Goal: Check status: Check status

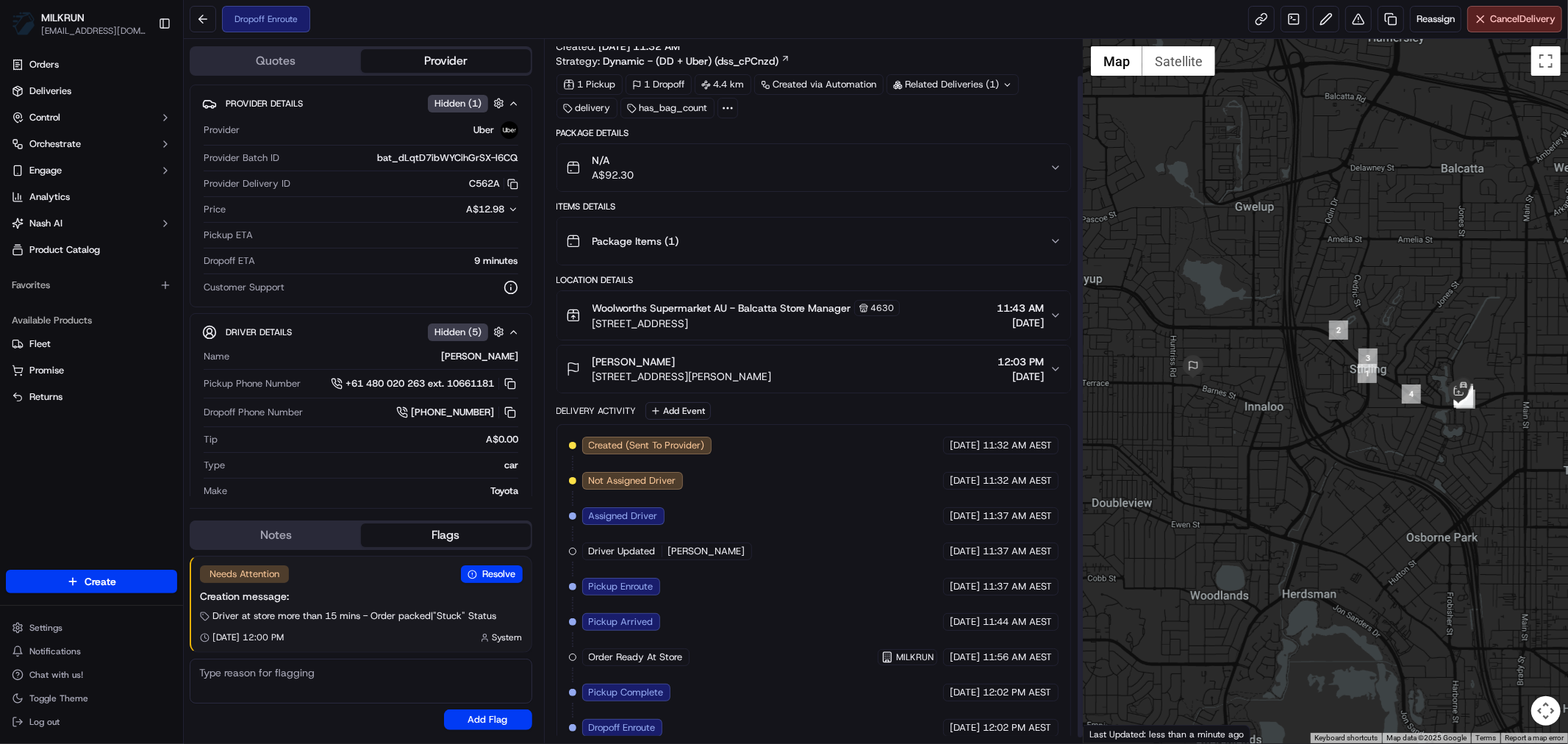
scroll to position [45, 0]
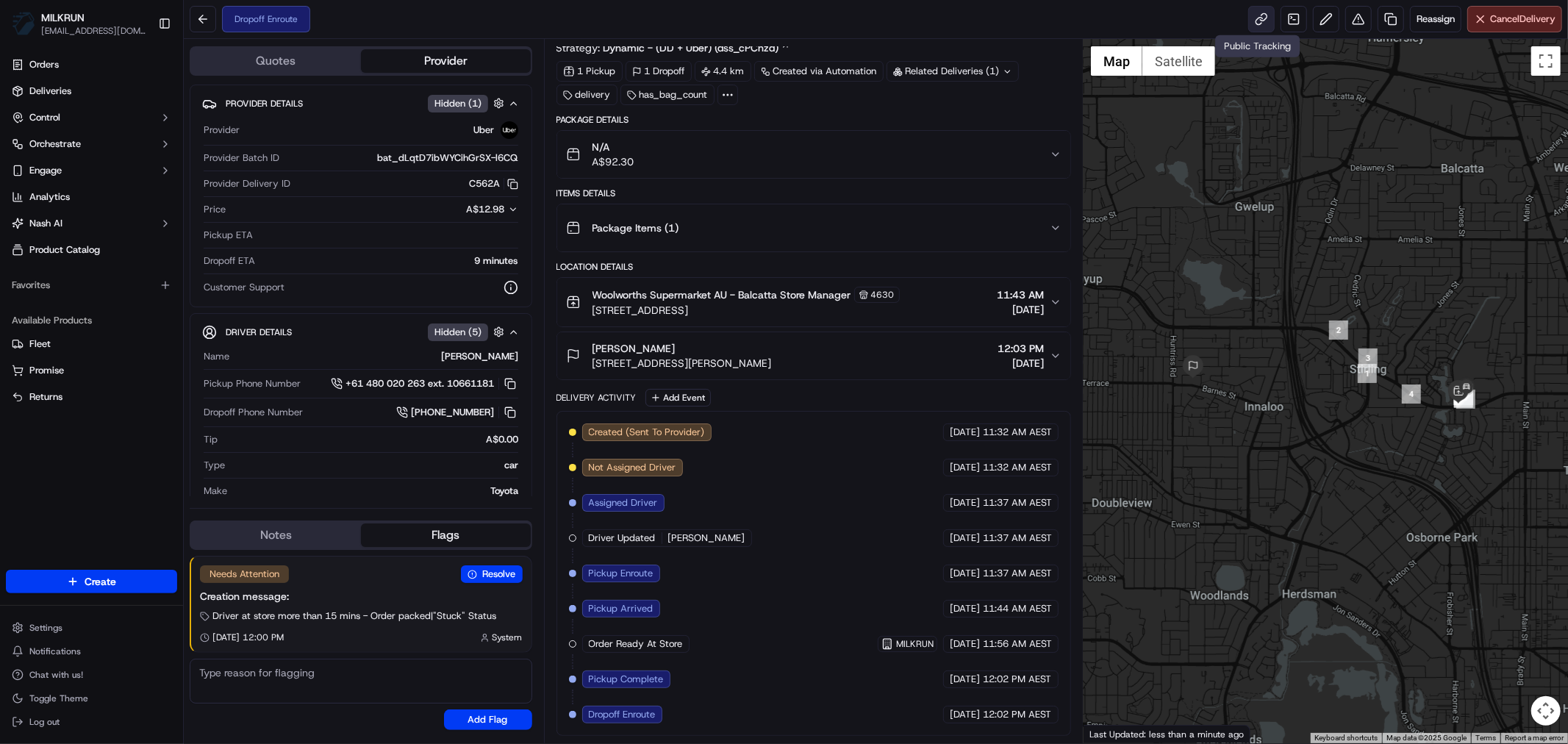
click at [1253, 21] on link at bounding box center [1261, 19] width 27 height 27
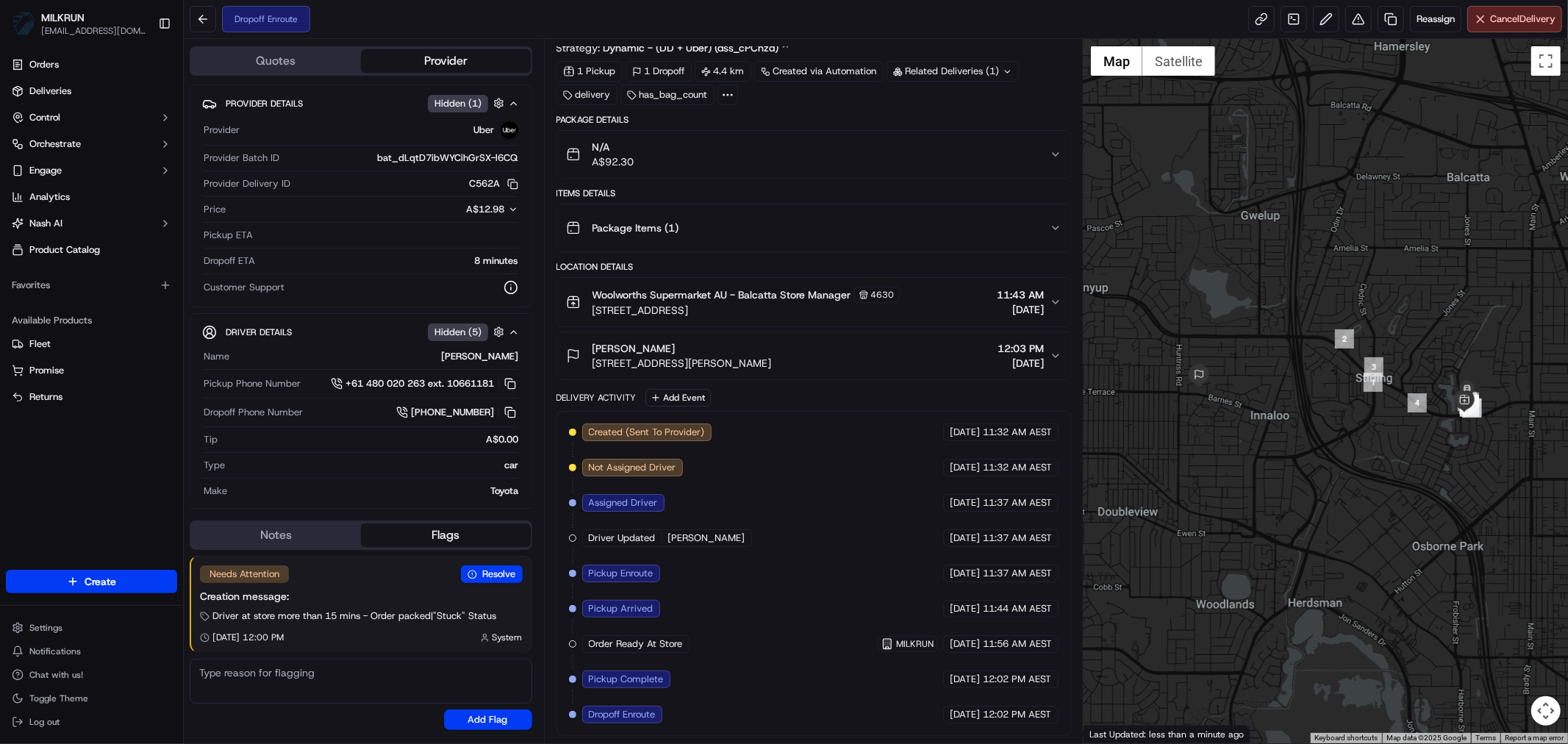
drag, startPoint x: 1443, startPoint y: 474, endPoint x: 1343, endPoint y: 482, distance: 100.3
click at [1343, 482] on div at bounding box center [1325, 390] width 484 height 704
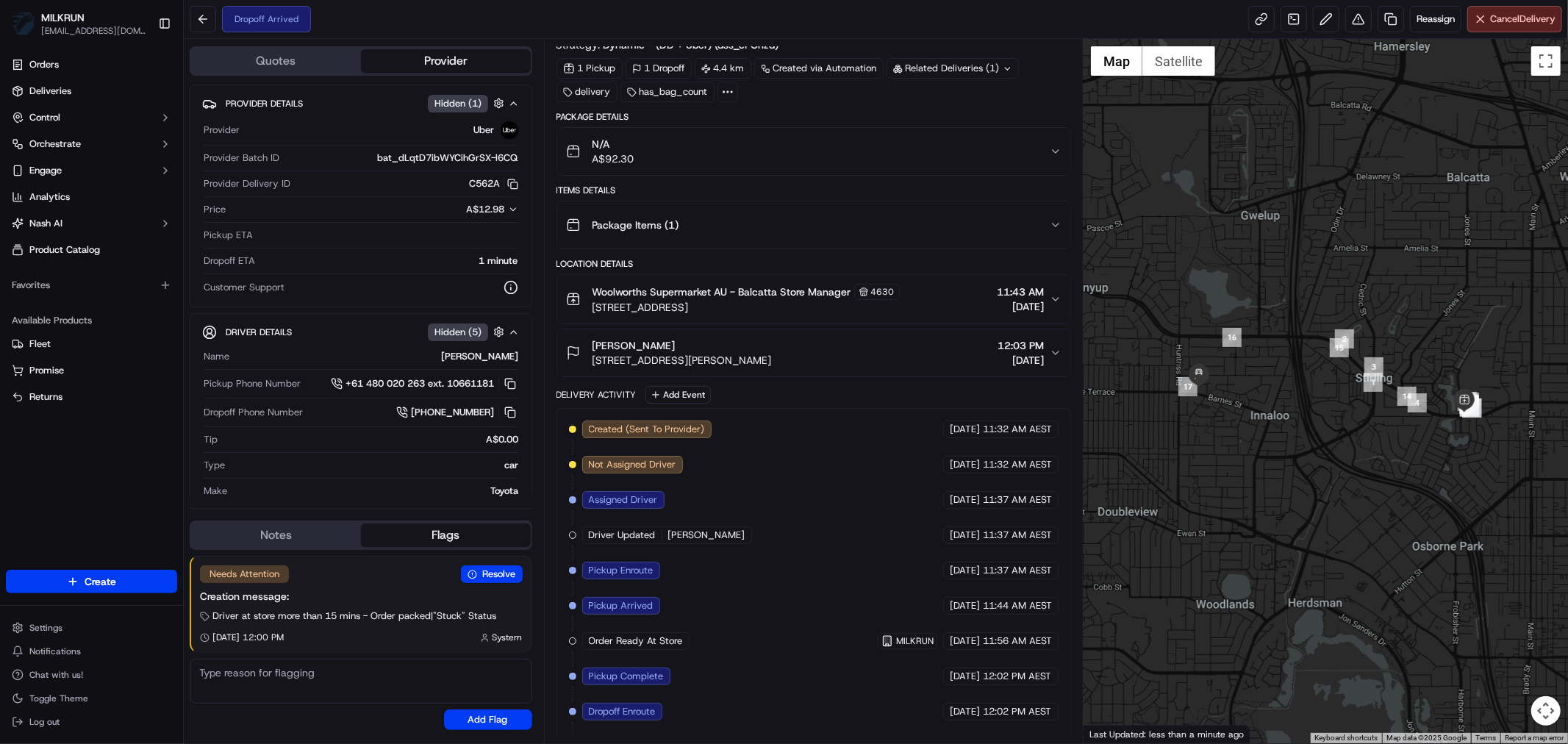
click at [1059, 146] on icon "button" at bounding box center [1055, 152] width 11 height 11
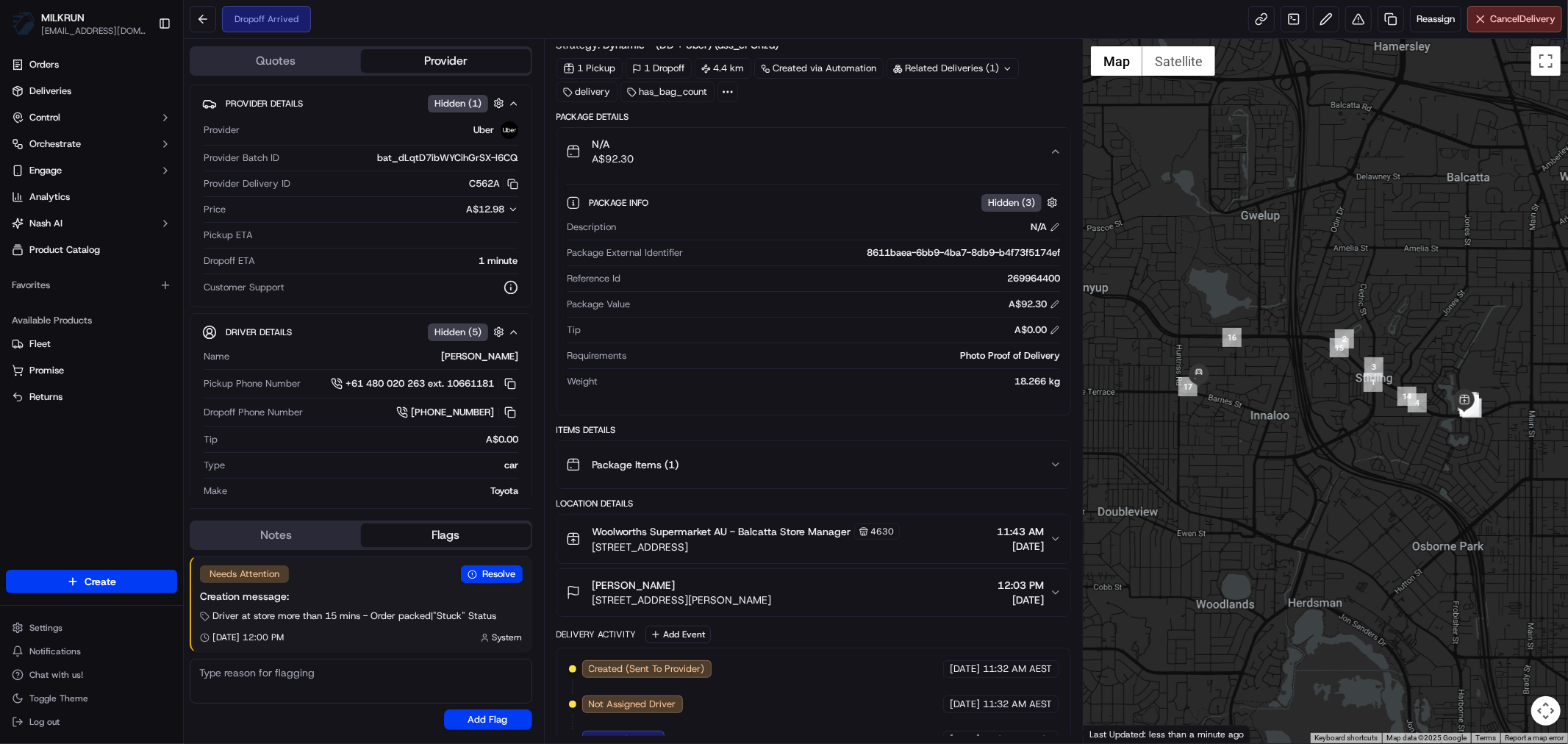
click at [1058, 147] on icon "button" at bounding box center [1055, 152] width 11 height 11
